Goal: Transaction & Acquisition: Book appointment/travel/reservation

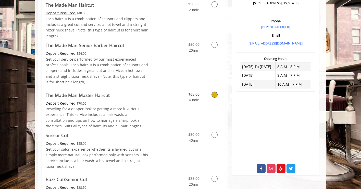
scroll to position [144, 0]
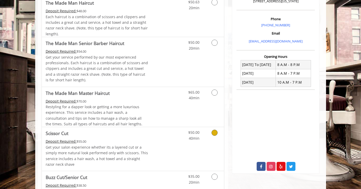
click at [216, 131] on icon "Grooming services" at bounding box center [214, 132] width 6 height 6
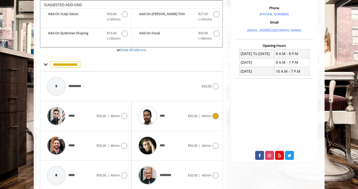
scroll to position [174, 0]
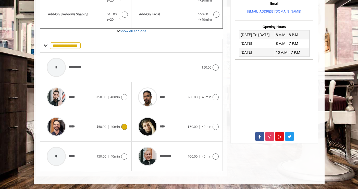
click at [126, 126] on icon at bounding box center [124, 126] width 6 height 6
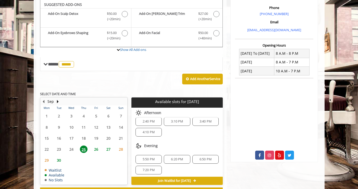
scroll to position [7, 0]
click at [203, 156] on span "6:50 PM" at bounding box center [205, 157] width 12 height 4
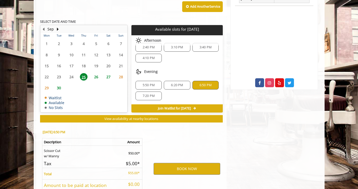
scroll to position [268, 0]
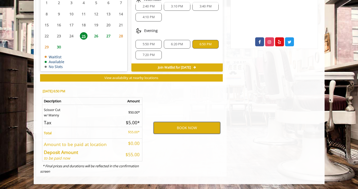
click at [176, 127] on button "BOOK NOW" at bounding box center [187, 128] width 67 height 12
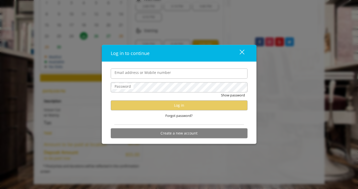
type input "**********"
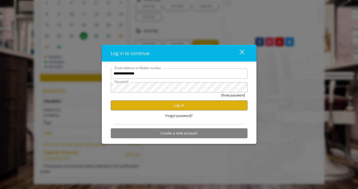
scroll to position [0, 0]
click at [158, 107] on button "Log in" at bounding box center [179, 105] width 137 height 10
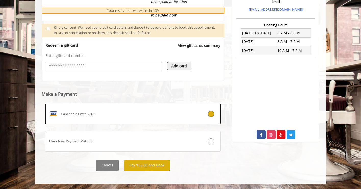
scroll to position [175, 0]
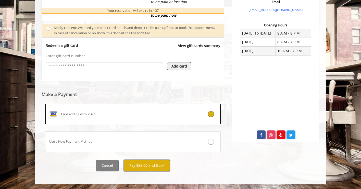
click at [146, 167] on button "Pay $55.00 and Book" at bounding box center [147, 164] width 46 height 11
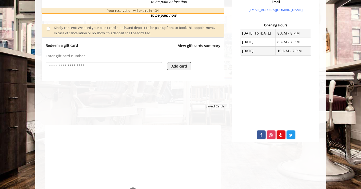
scroll to position [0, 0]
